Goal: Find specific page/section: Find specific page/section

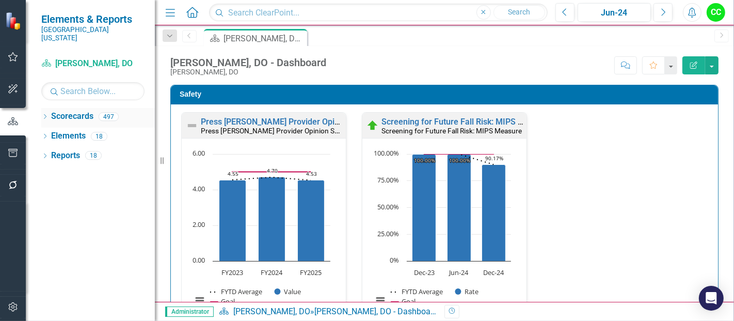
click at [46, 115] on icon "Dropdown" at bounding box center [44, 118] width 7 height 6
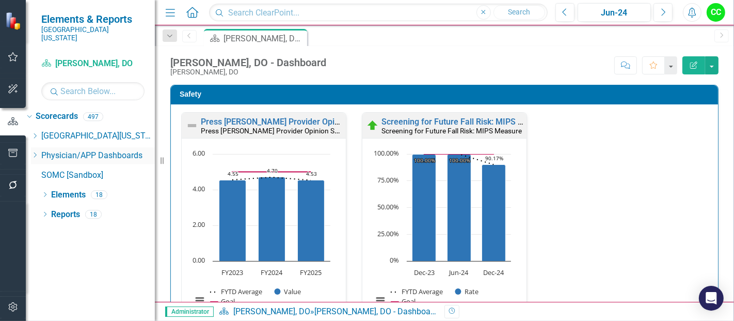
click at [39, 152] on icon "Dropdown" at bounding box center [35, 155] width 8 height 6
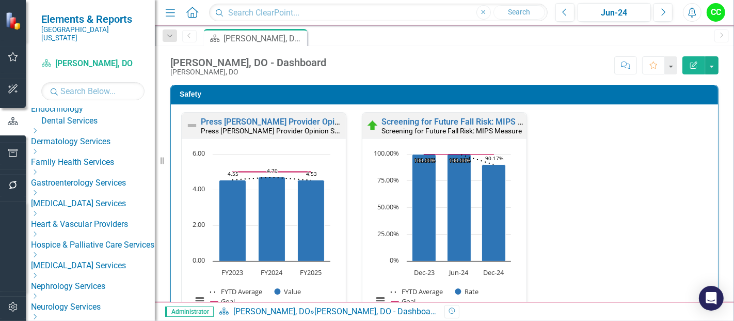
scroll to position [150, 0]
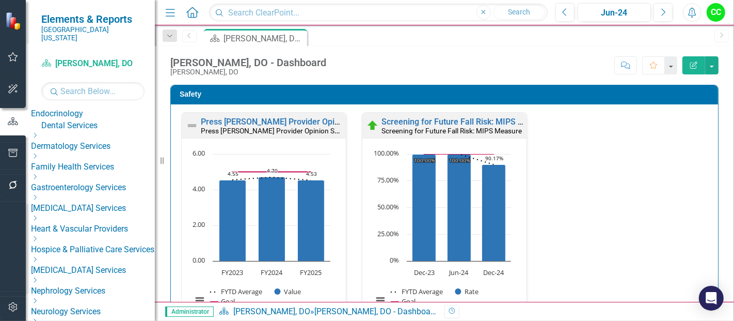
click at [37, 195] on icon at bounding box center [35, 197] width 3 height 5
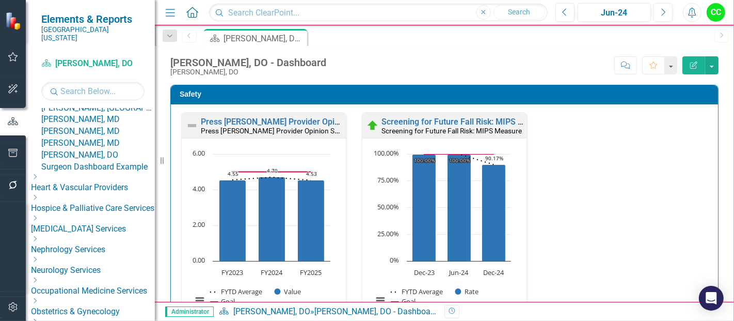
scroll to position [259, 0]
click at [102, 172] on link "Surgeon Dashboard Example" at bounding box center [98, 167] width 114 height 12
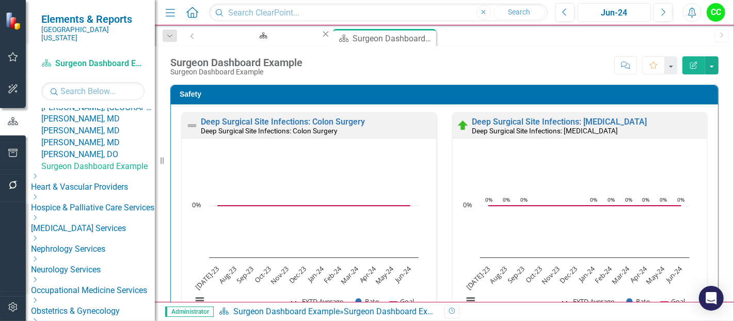
click at [608, 10] on div "Jun-24" at bounding box center [614, 13] width 66 height 12
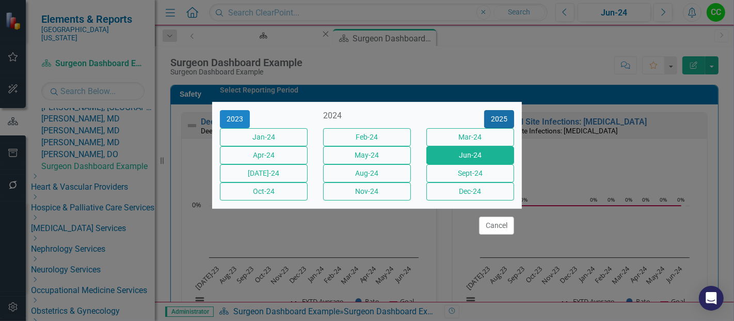
click at [495, 110] on button "2025" at bounding box center [499, 119] width 30 height 18
click at [467, 161] on button "Jun-25" at bounding box center [470, 155] width 88 height 18
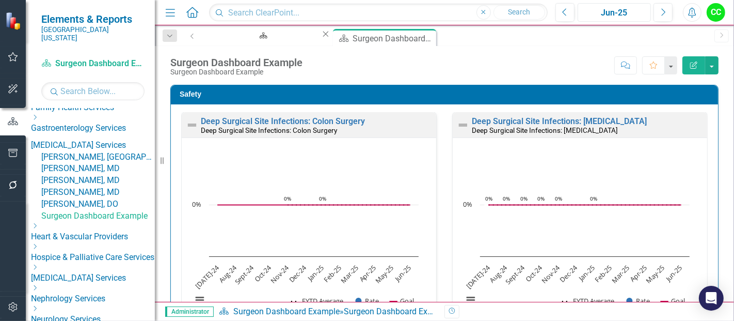
scroll to position [209, 0]
